Goal: Task Accomplishment & Management: Manage account settings

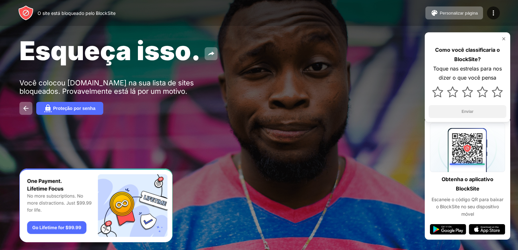
click at [67, 12] on font "O site está bloqueado pelo BlockSite" at bounding box center [77, 13] width 78 height 6
click at [456, 16] on button "Personalizar página" at bounding box center [454, 12] width 58 height 13
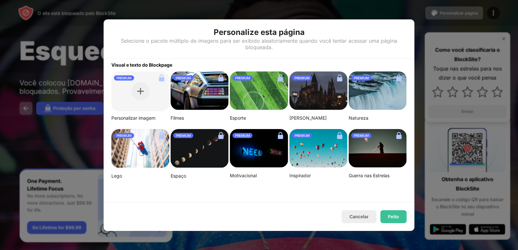
click at [491, 11] on div at bounding box center [259, 125] width 518 height 250
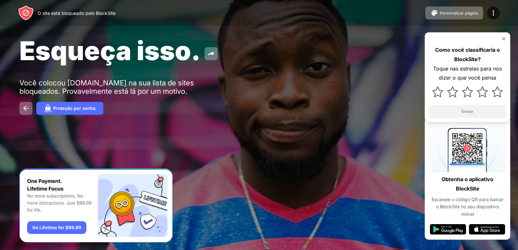
click at [28, 12] on img at bounding box center [26, 13] width 16 height 16
